Goal: Download file/media

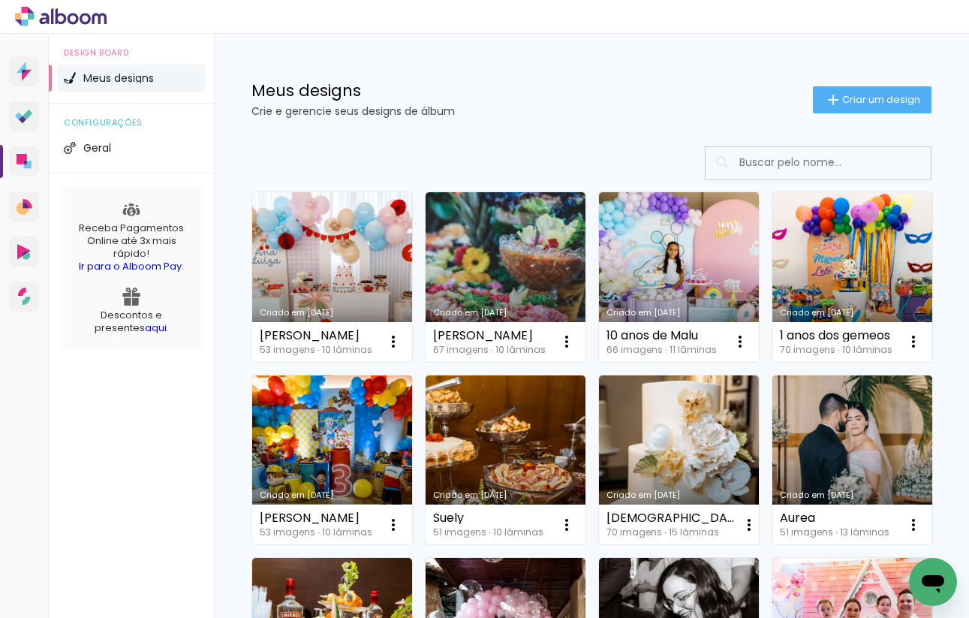
click at [350, 272] on link "Criado em [DATE]" at bounding box center [332, 277] width 160 height 170
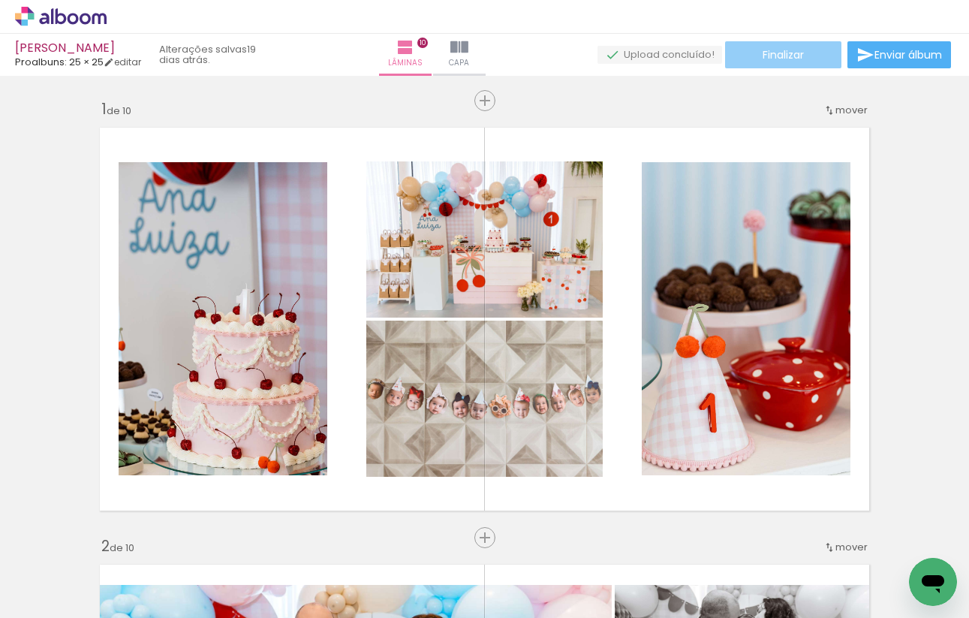
click at [822, 57] on paper-button "Finalizar" at bounding box center [783, 54] width 116 height 27
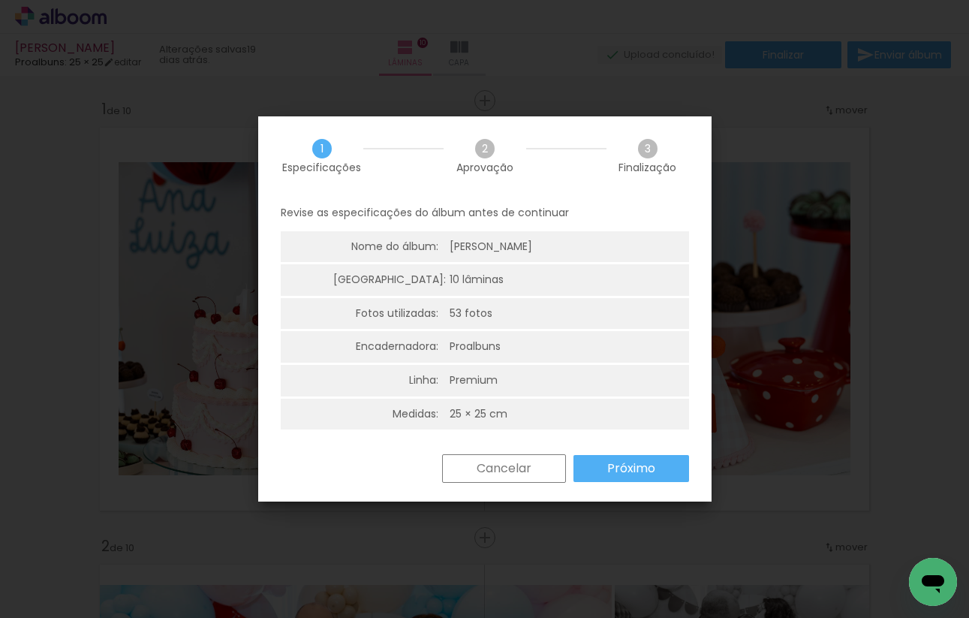
click at [0, 0] on slot "Próximo" at bounding box center [0, 0] width 0 height 0
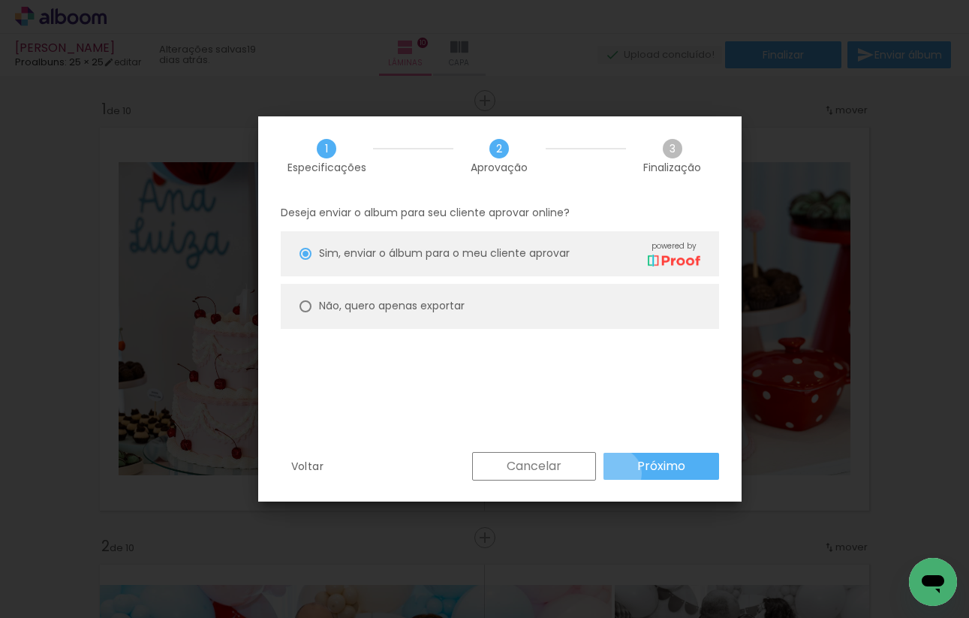
click at [617, 473] on paper-button "Próximo" at bounding box center [662, 466] width 116 height 27
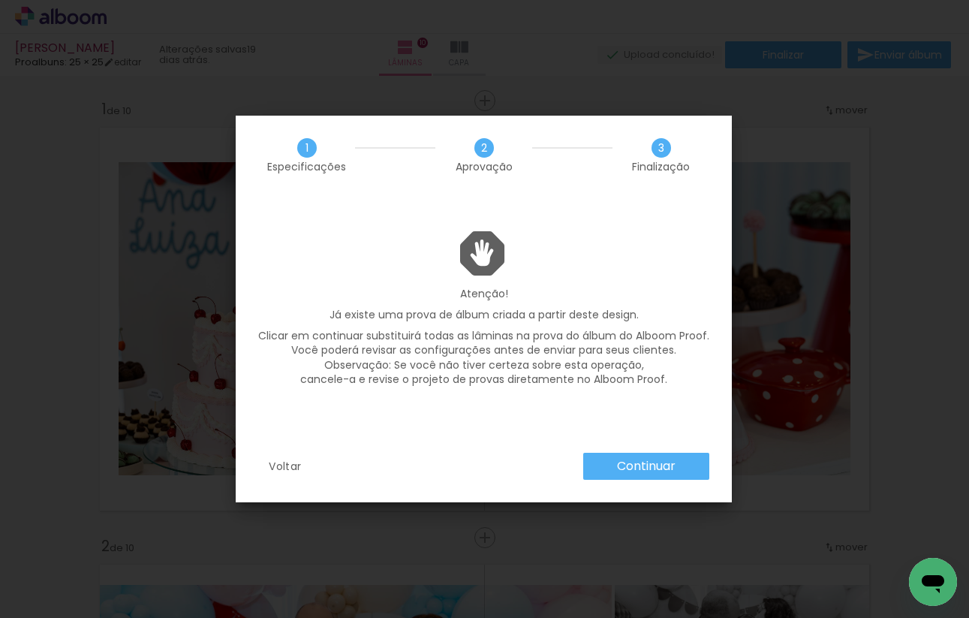
click at [0, 0] on slot "Voltar" at bounding box center [0, 0] width 0 height 0
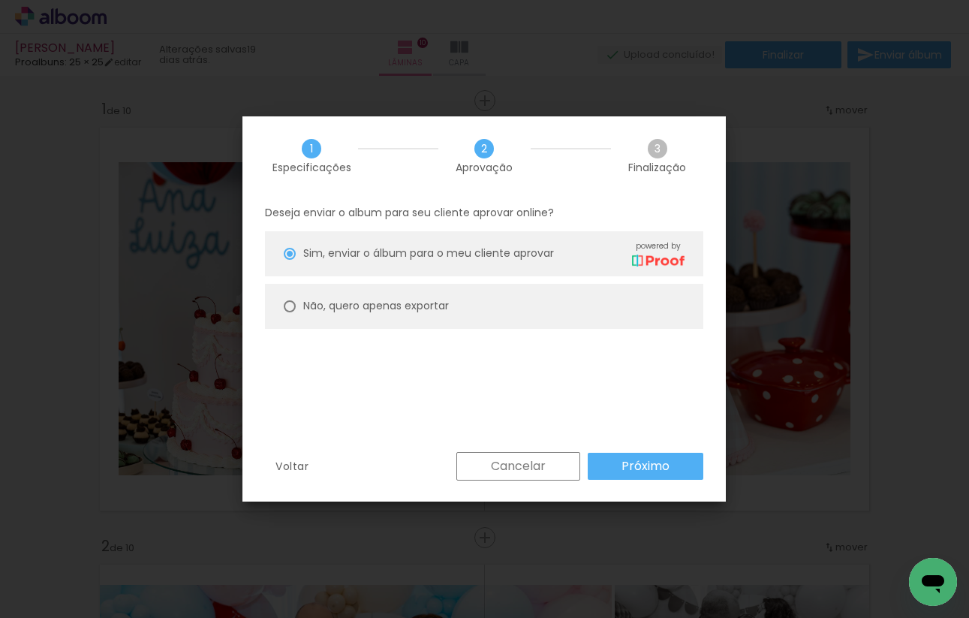
click at [0, 0] on slot "Não, quero apenas exportar" at bounding box center [0, 0] width 0 height 0
type paper-radio-button "on"
click at [0, 0] on slot "Próximo" at bounding box center [0, 0] width 0 height 0
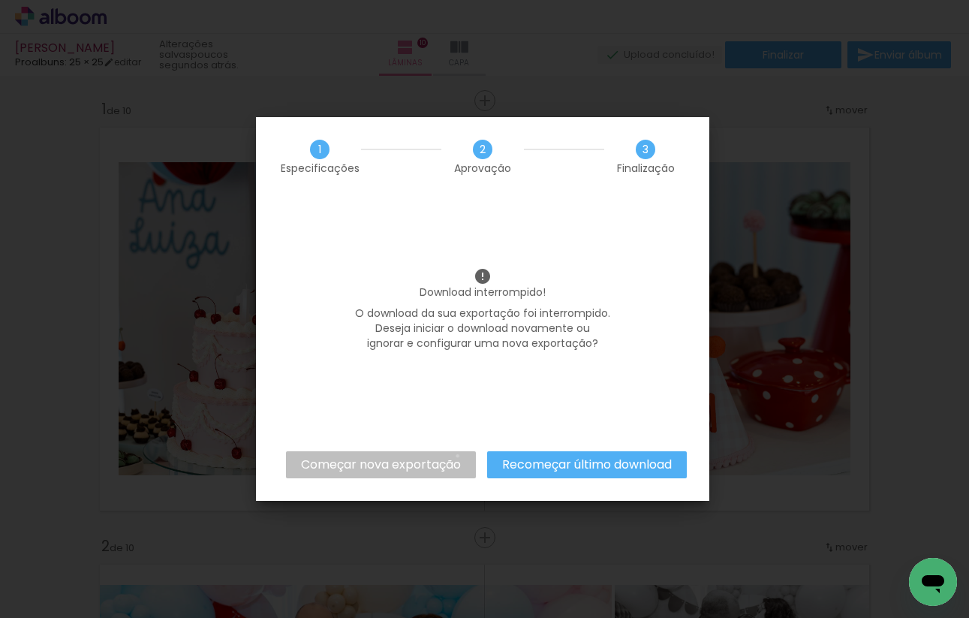
click at [0, 0] on slot "Começar nova exportação" at bounding box center [0, 0] width 0 height 0
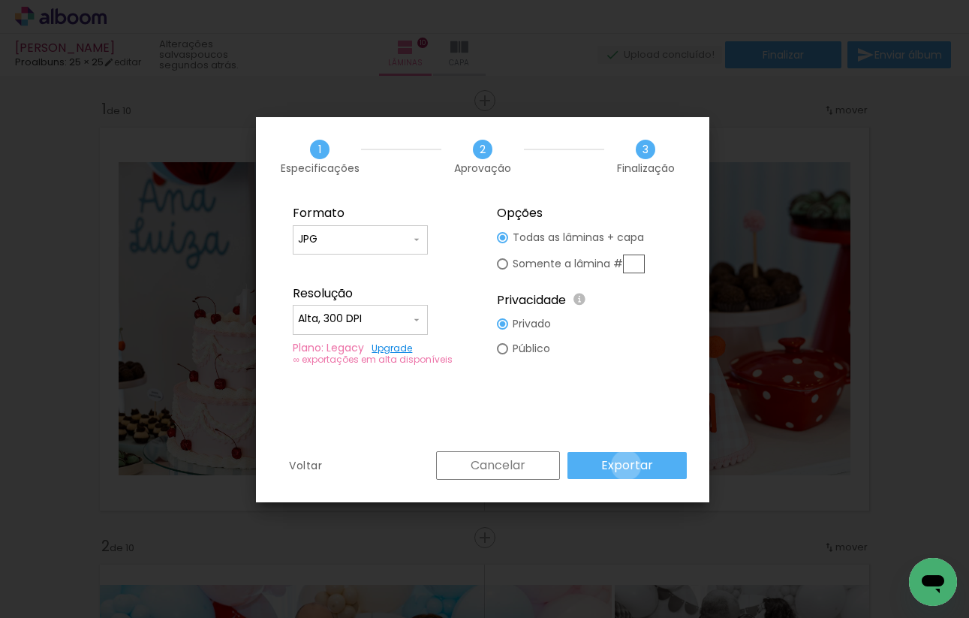
click at [0, 0] on slot "Exportar" at bounding box center [0, 0] width 0 height 0
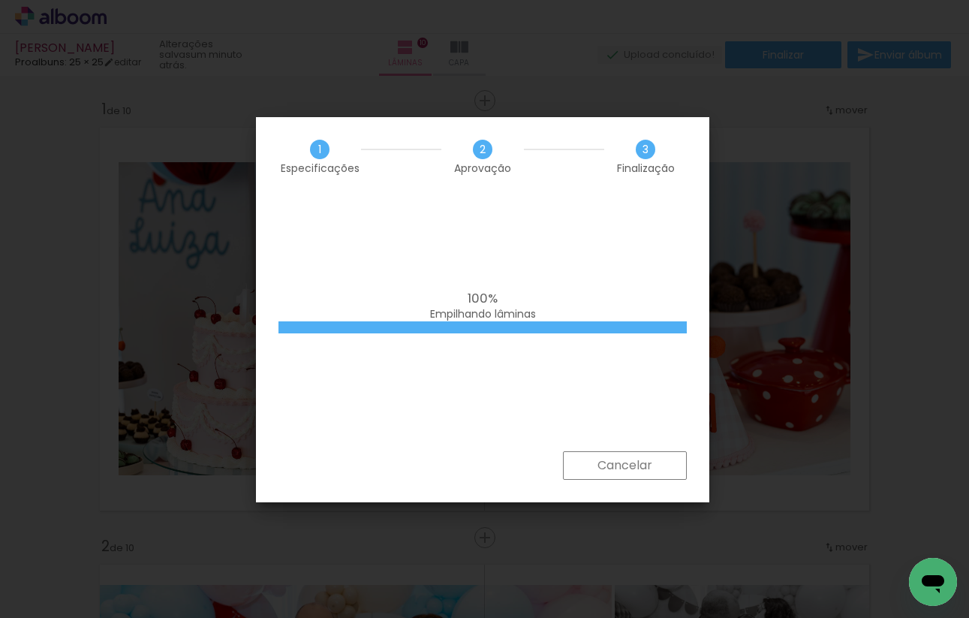
click at [534, 396] on div "100% Empilhando lâminas" at bounding box center [482, 323] width 453 height 255
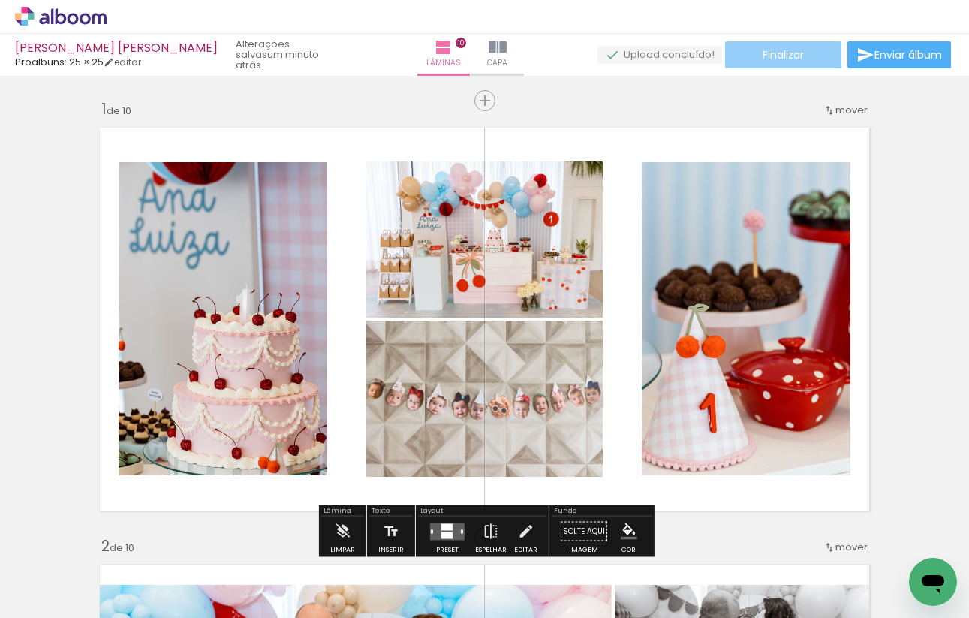
click at [805, 52] on paper-button "Finalizar" at bounding box center [783, 54] width 116 height 27
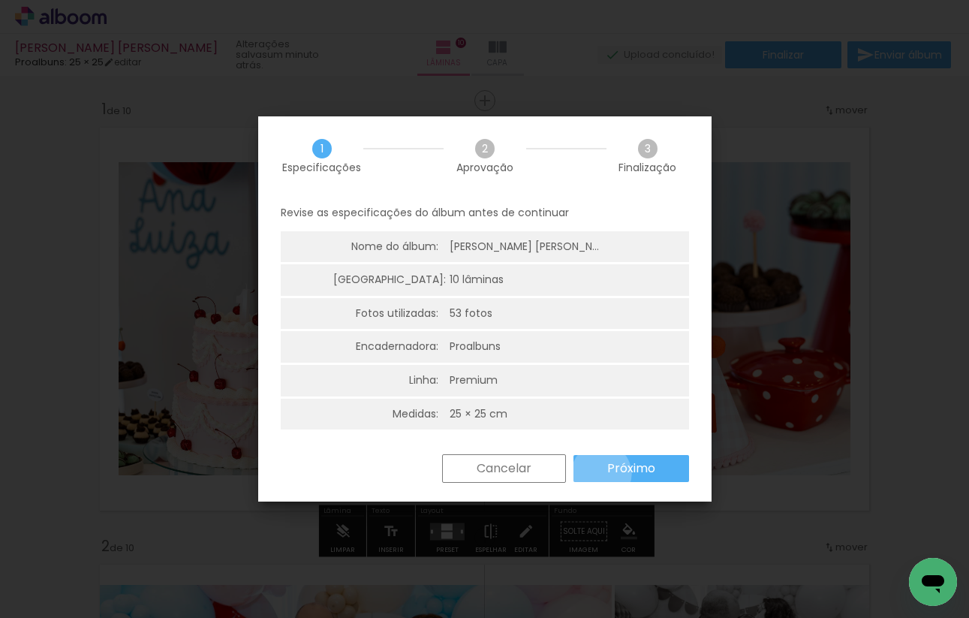
click at [601, 474] on paper-button "Próximo" at bounding box center [632, 468] width 116 height 27
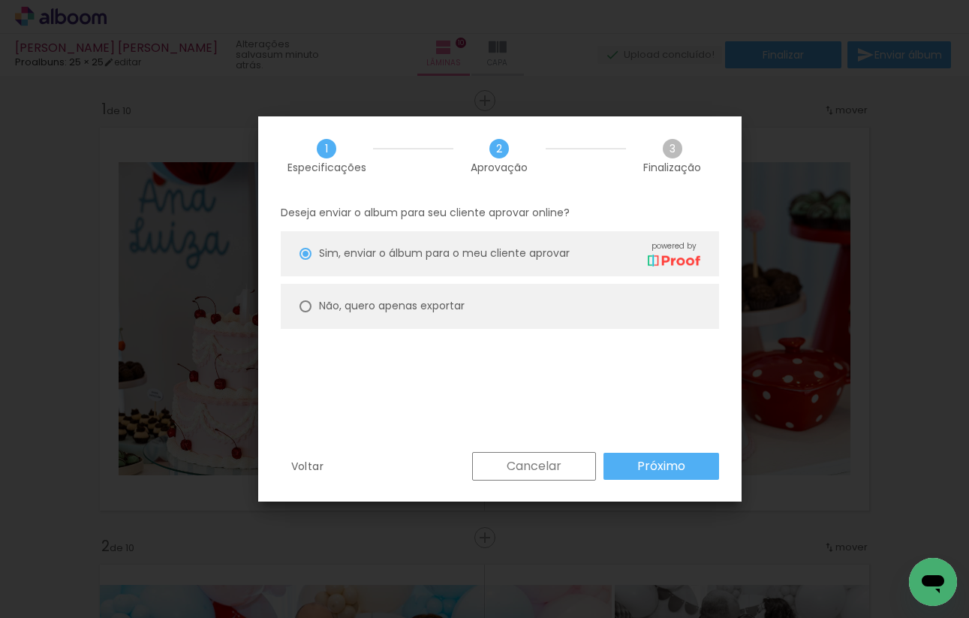
click at [0, 0] on slot "Não, quero apenas exportar" at bounding box center [0, 0] width 0 height 0
type paper-radio-button "on"
click at [643, 477] on paper-button "Próximo" at bounding box center [662, 466] width 116 height 27
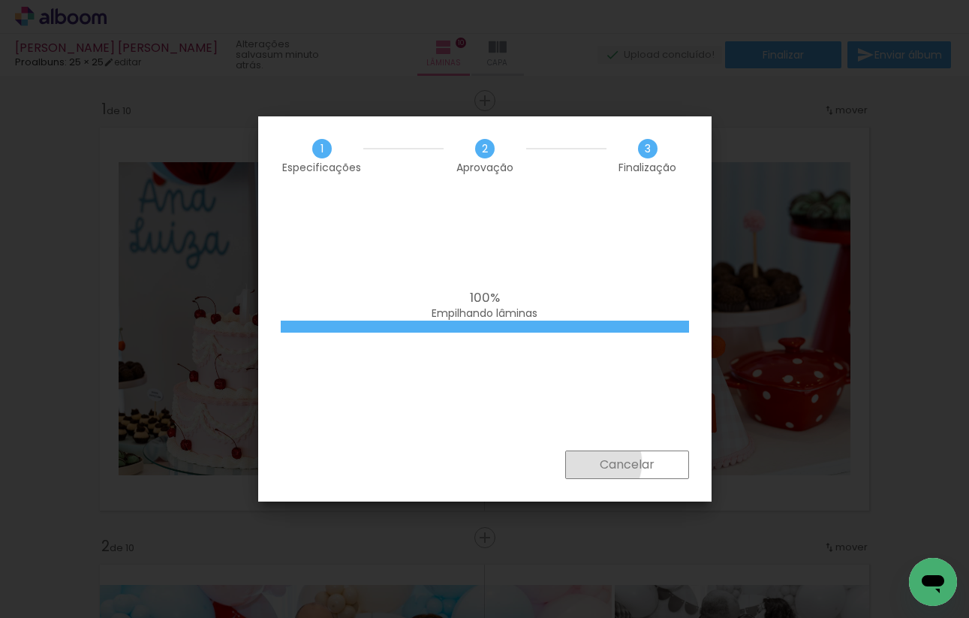
click at [592, 462] on paper-button "Cancelar" at bounding box center [627, 464] width 124 height 29
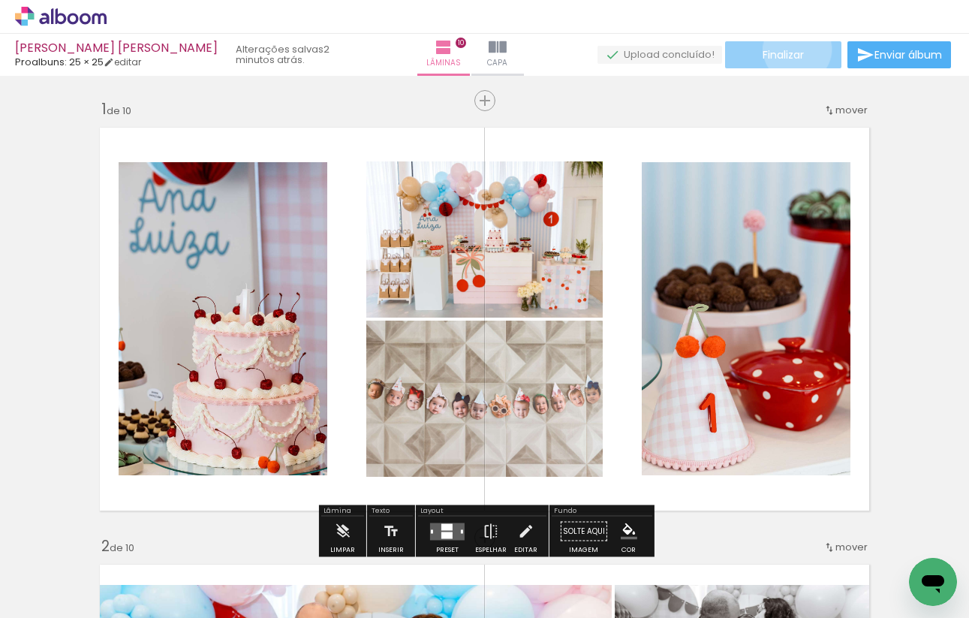
click at [792, 50] on span "Finalizar" at bounding box center [783, 55] width 41 height 11
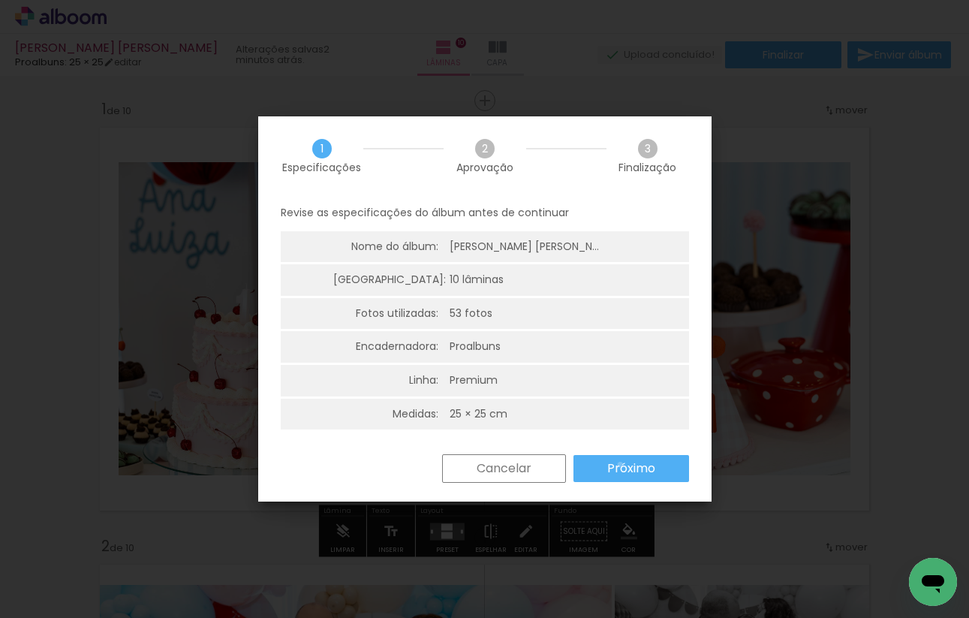
click at [0, 0] on slot "Próximo" at bounding box center [0, 0] width 0 height 0
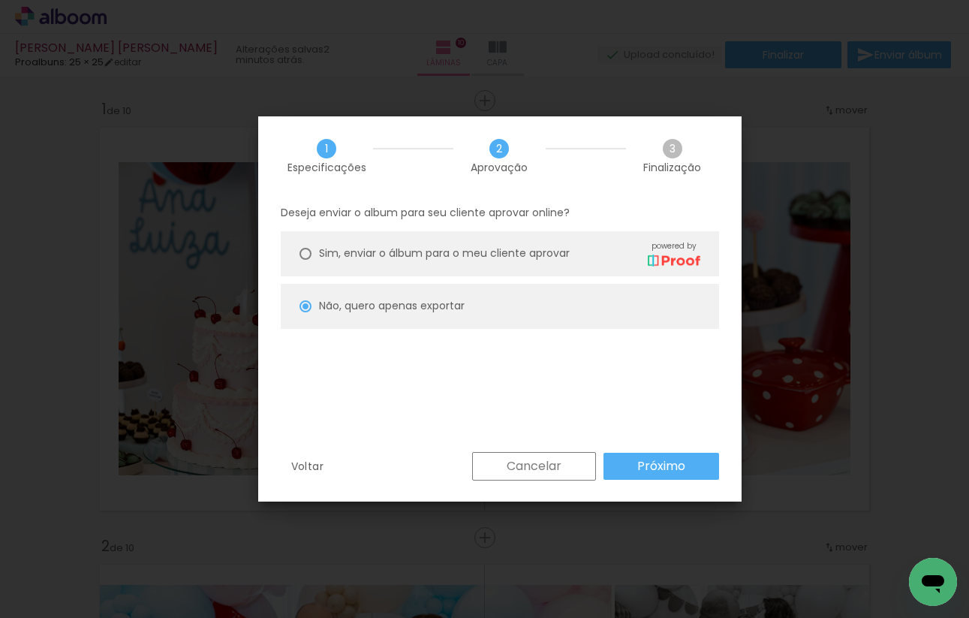
click at [619, 465] on paper-button "Próximo" at bounding box center [662, 466] width 116 height 27
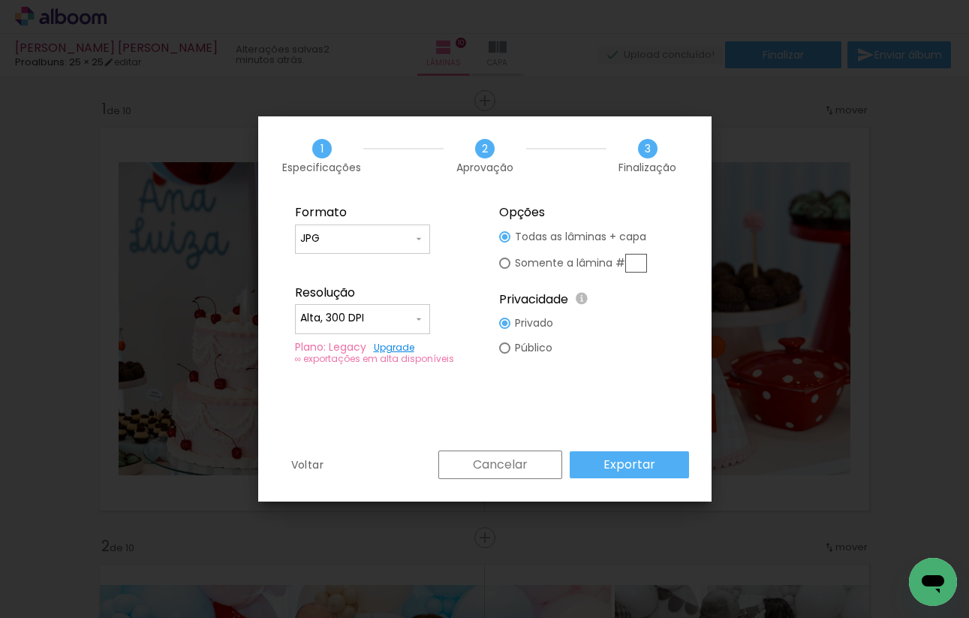
click at [0, 0] on slot "Exportar" at bounding box center [0, 0] width 0 height 0
click at [0, 0] on slot "Voltar" at bounding box center [0, 0] width 0 height 0
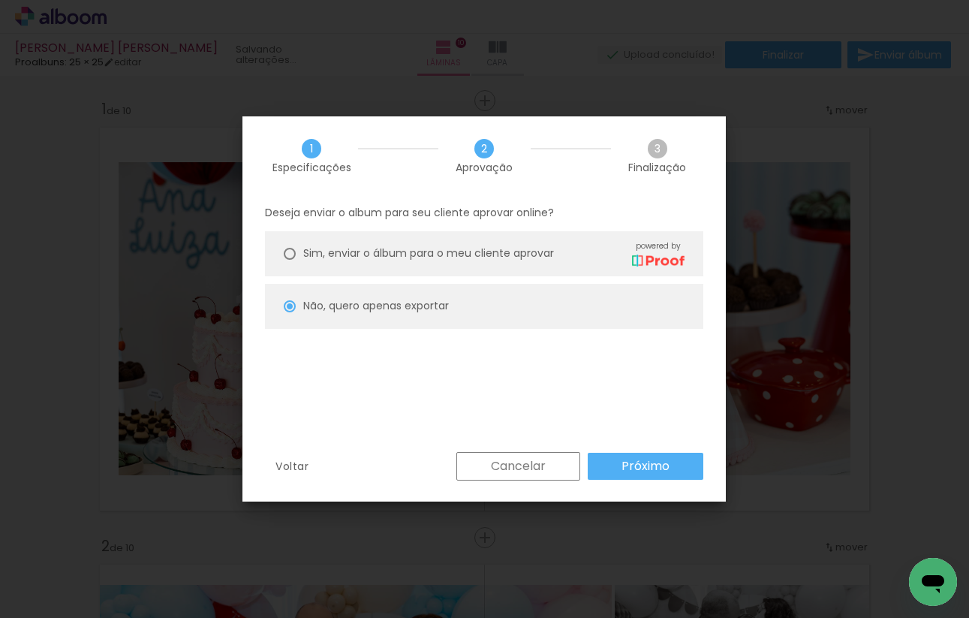
click at [604, 465] on paper-button "Próximo" at bounding box center [646, 466] width 116 height 27
type input "Alta, 300 DPI"
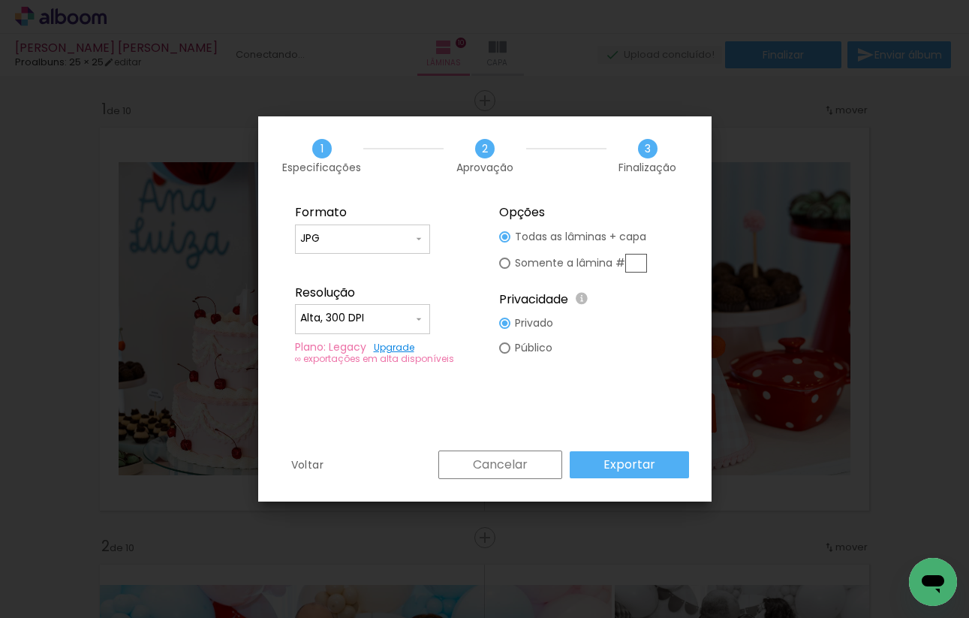
click at [601, 465] on paper-button "Exportar" at bounding box center [629, 464] width 119 height 27
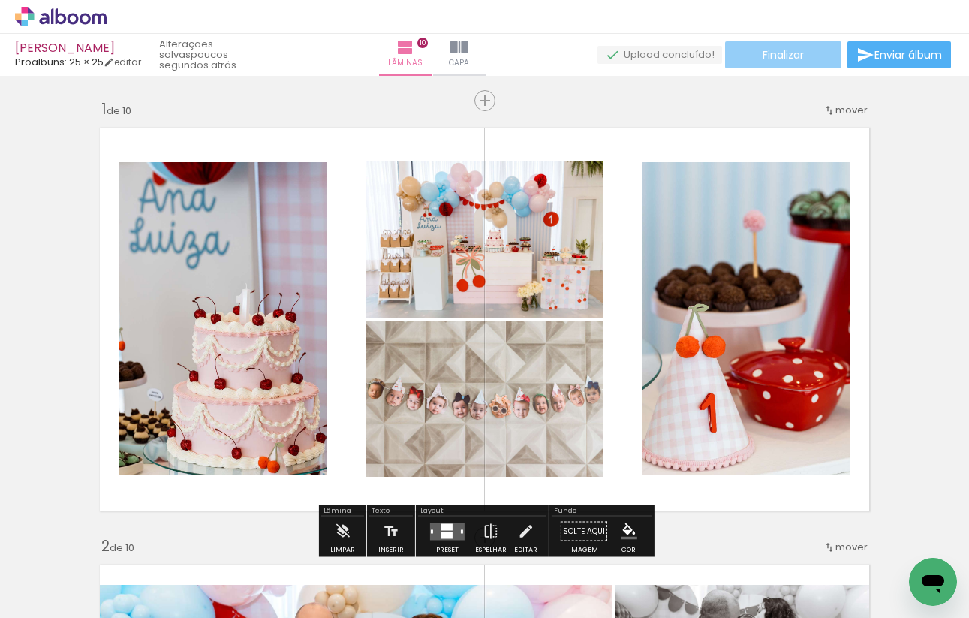
click at [793, 50] on span "Finalizar" at bounding box center [783, 55] width 41 height 11
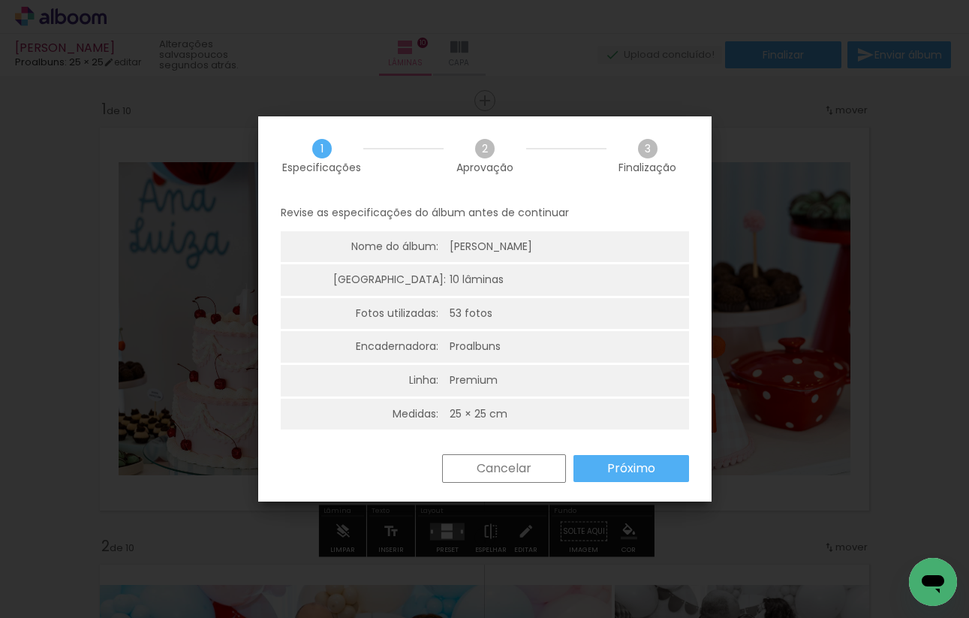
click at [601, 471] on paper-button "Próximo" at bounding box center [632, 468] width 116 height 27
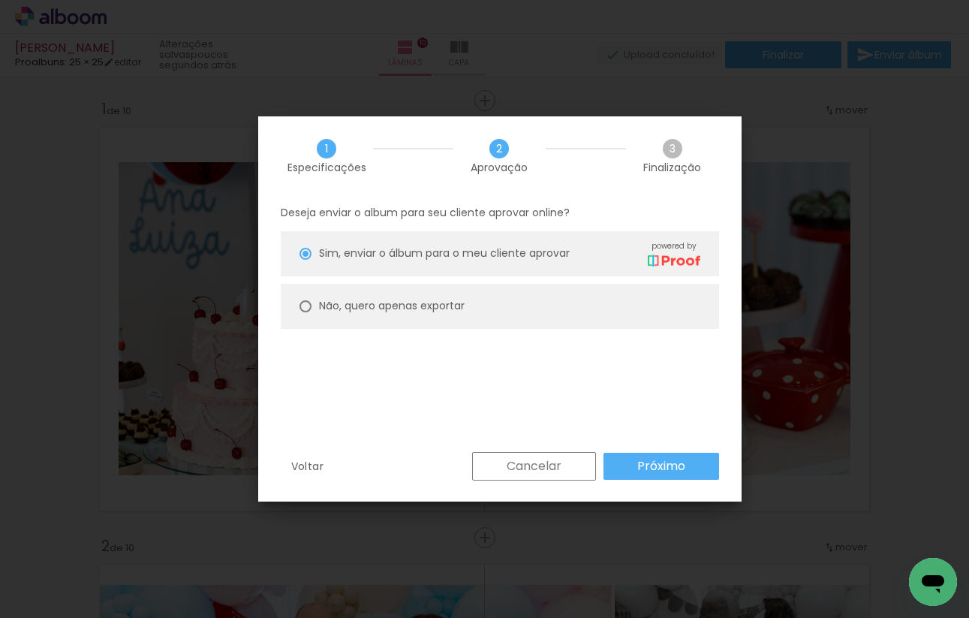
click at [0, 0] on slot "Não, quero apenas exportar" at bounding box center [0, 0] width 0 height 0
type paper-radio-button "on"
click at [632, 481] on div "Voltar Cancelar Próximo" at bounding box center [499, 477] width 483 height 51
click at [632, 464] on paper-button "Próximo" at bounding box center [662, 466] width 116 height 27
type input "Alta, 300 DPI"
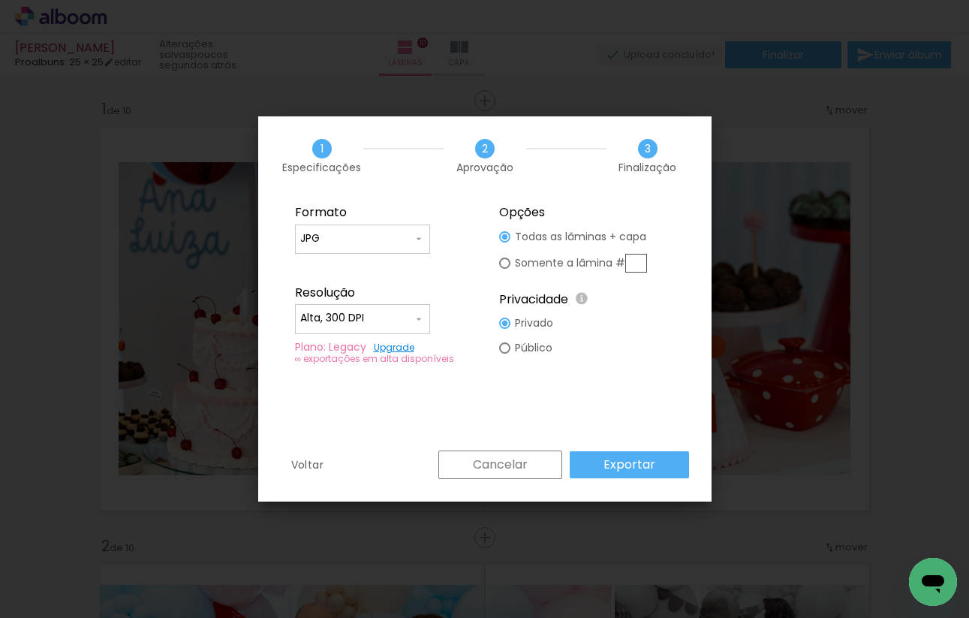
click at [0, 0] on slot "Exportar" at bounding box center [0, 0] width 0 height 0
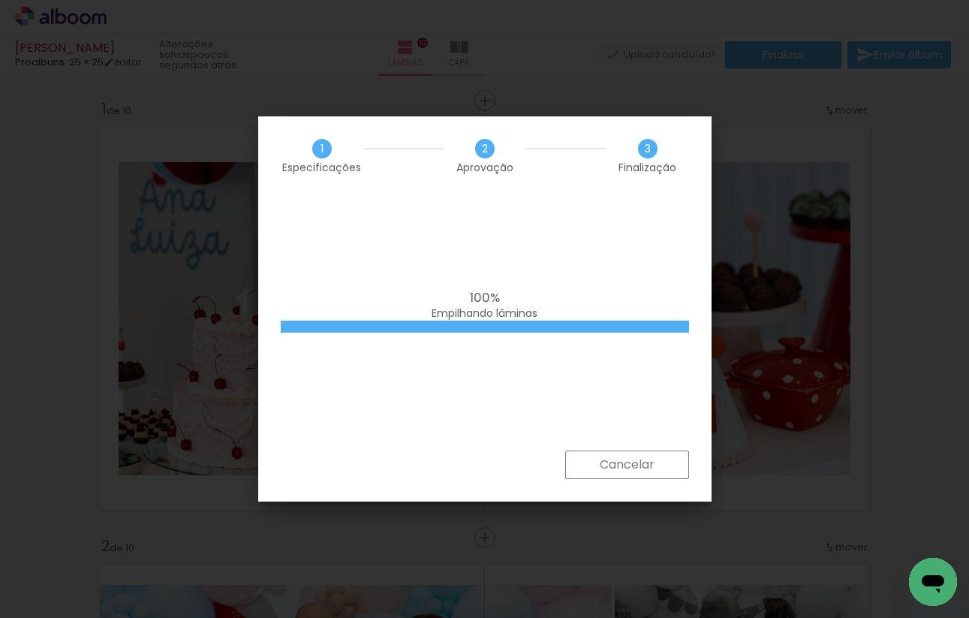
click at [0, 0] on span "100%" at bounding box center [0, 0] width 0 height 0
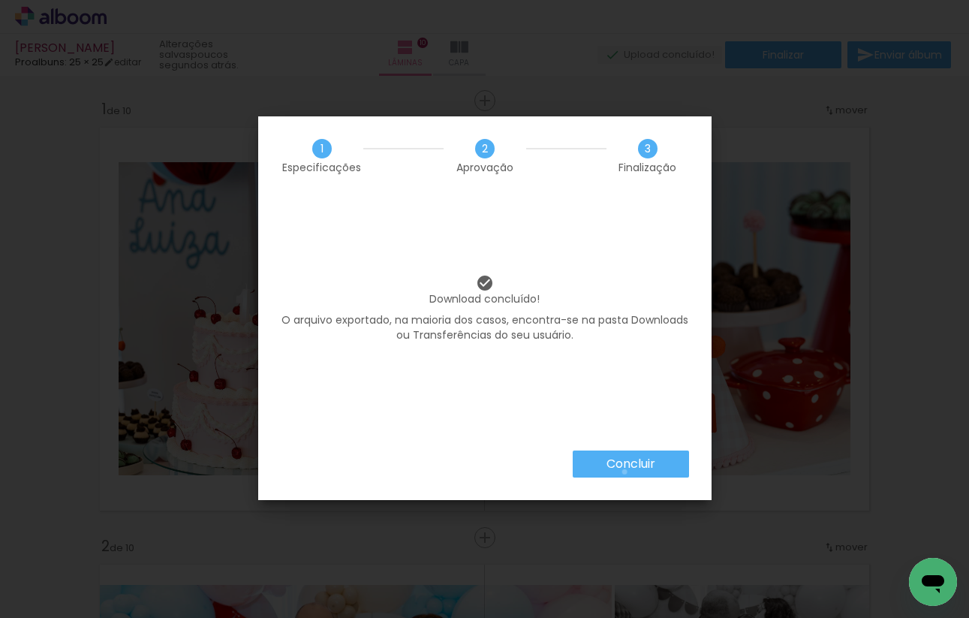
click at [0, 0] on slot "Concluir" at bounding box center [0, 0] width 0 height 0
